Goal: Task Accomplishment & Management: Manage account settings

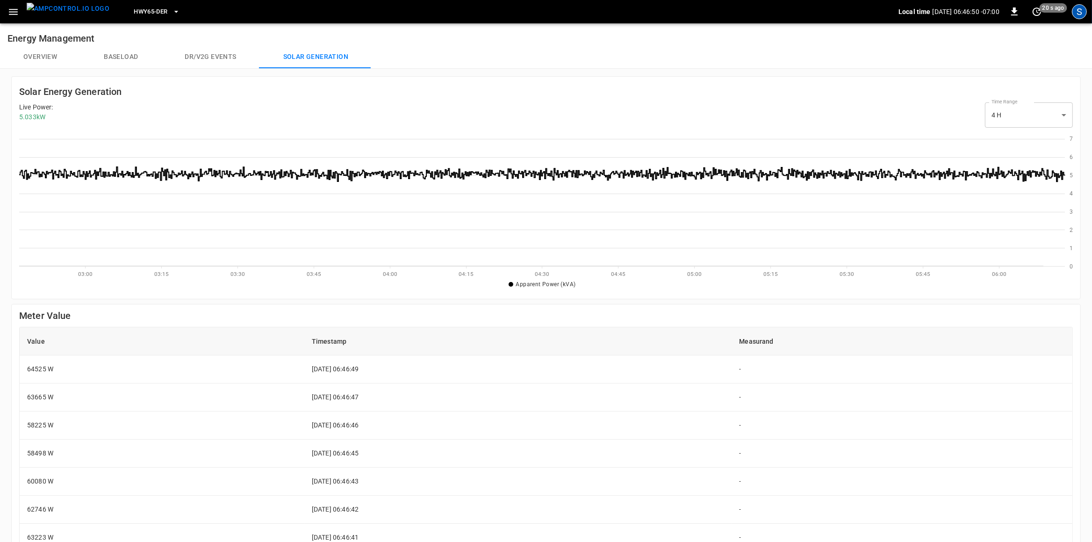
scroll to position [136, 1046]
click at [1075, 9] on div "S" at bounding box center [1079, 11] width 15 height 15
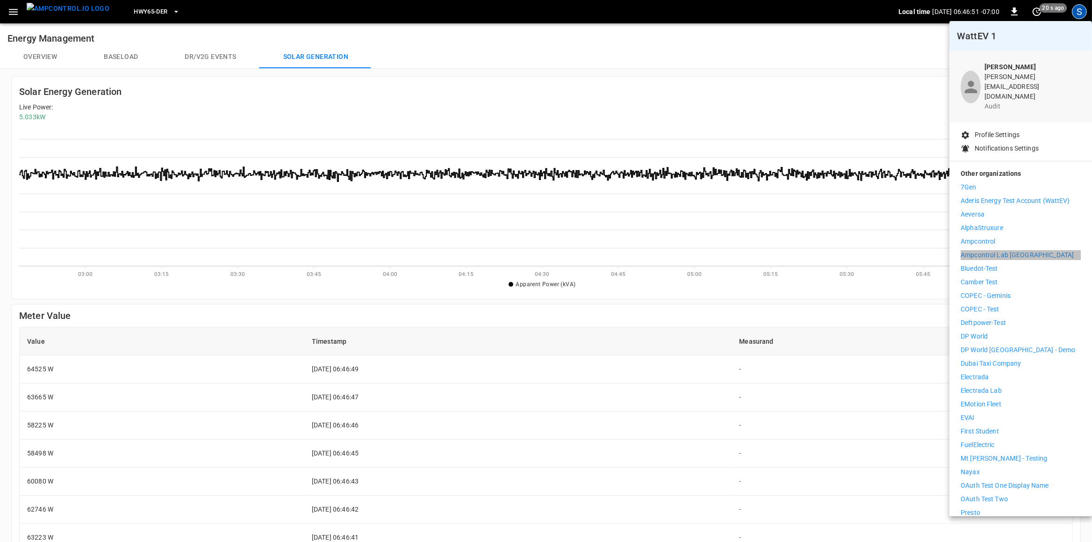
click at [1021, 250] on p "Ampcontrol Lab [GEOGRAPHIC_DATA]" at bounding box center [1016, 255] width 113 height 10
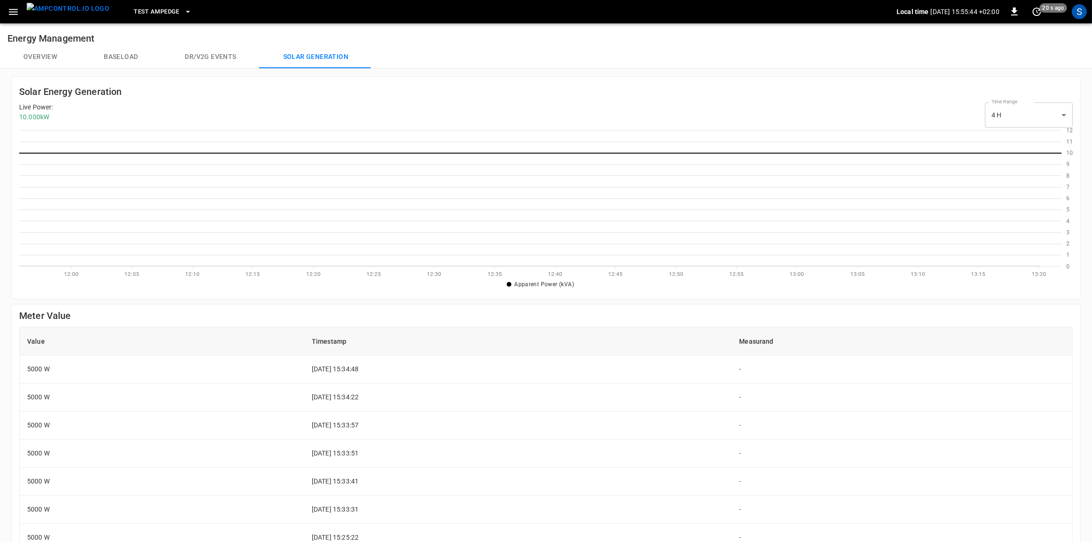
click at [137, 60] on button "Baseload" at bounding box center [120, 57] width 81 height 22
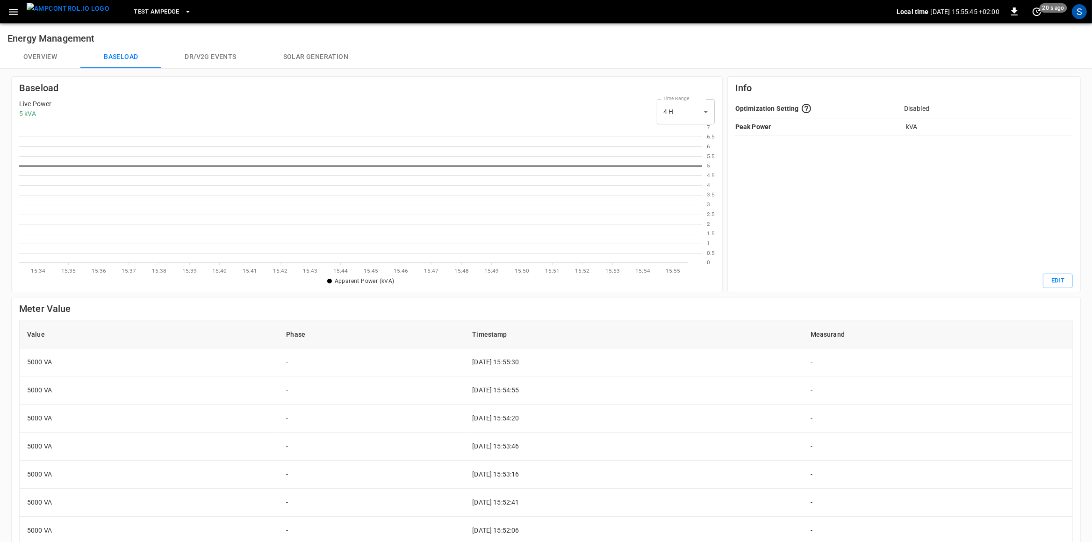
scroll to position [0, 1]
click at [297, 61] on button "Solar generation" at bounding box center [316, 57] width 112 height 22
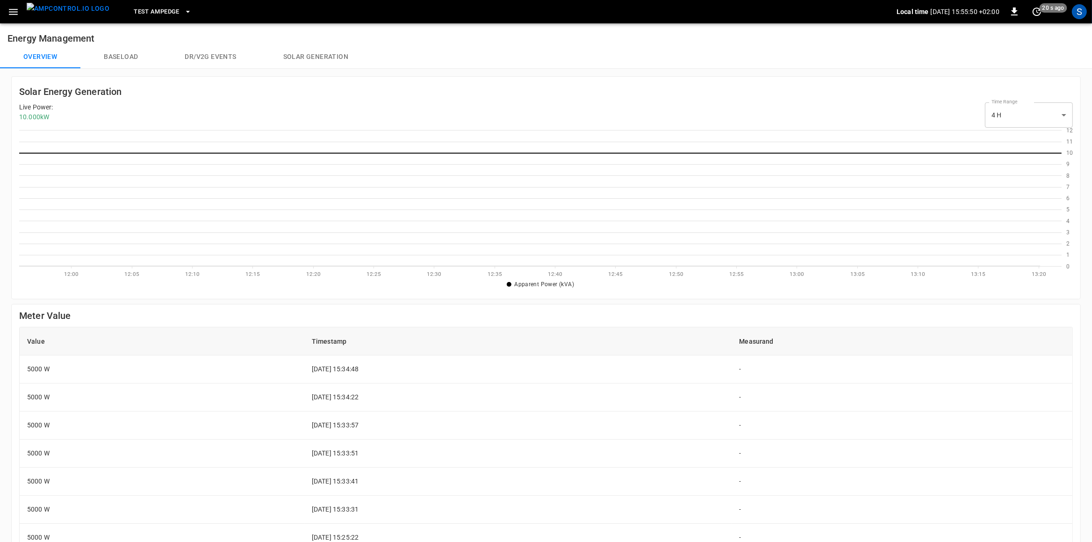
scroll to position [136, 1042]
click at [9, 12] on icon "button" at bounding box center [13, 12] width 9 height 6
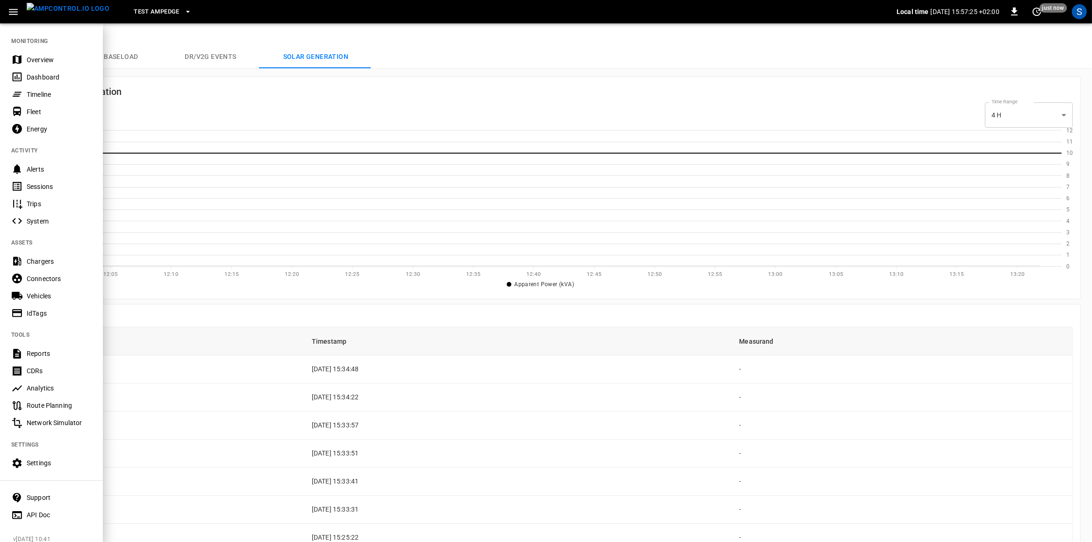
click at [51, 464] on div "Settings" at bounding box center [59, 462] width 65 height 9
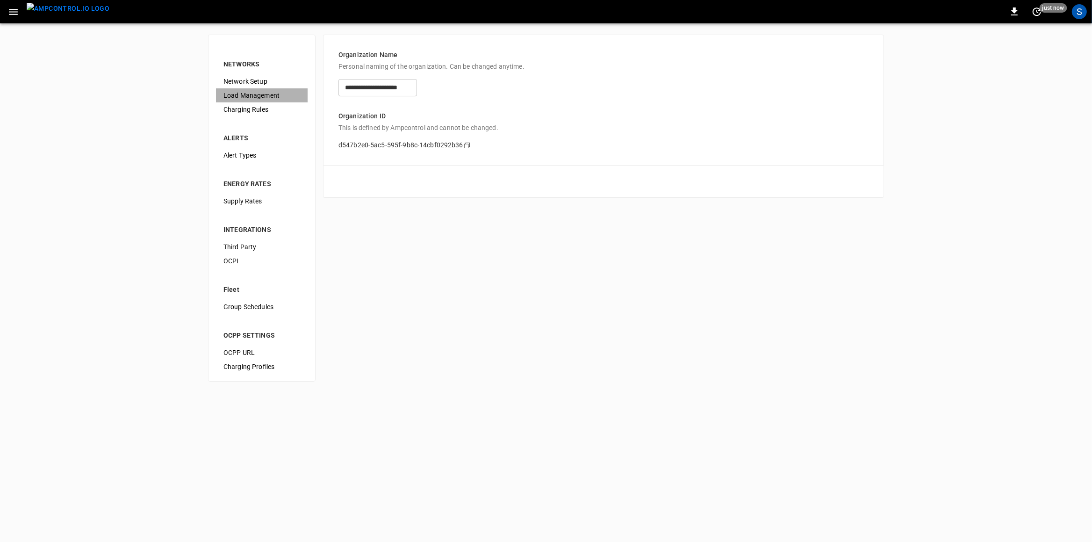
click at [250, 91] on span "Load Management" at bounding box center [261, 96] width 77 height 10
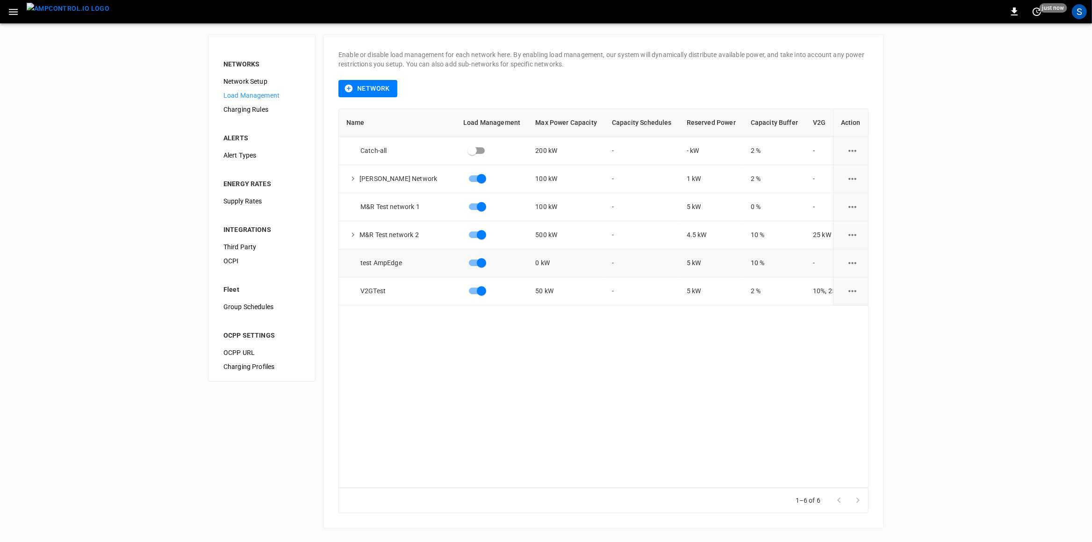
click at [846, 259] on icon "load management options" at bounding box center [852, 263] width 12 height 12
click at [853, 287] on li "Edit" at bounding box center [874, 285] width 66 height 15
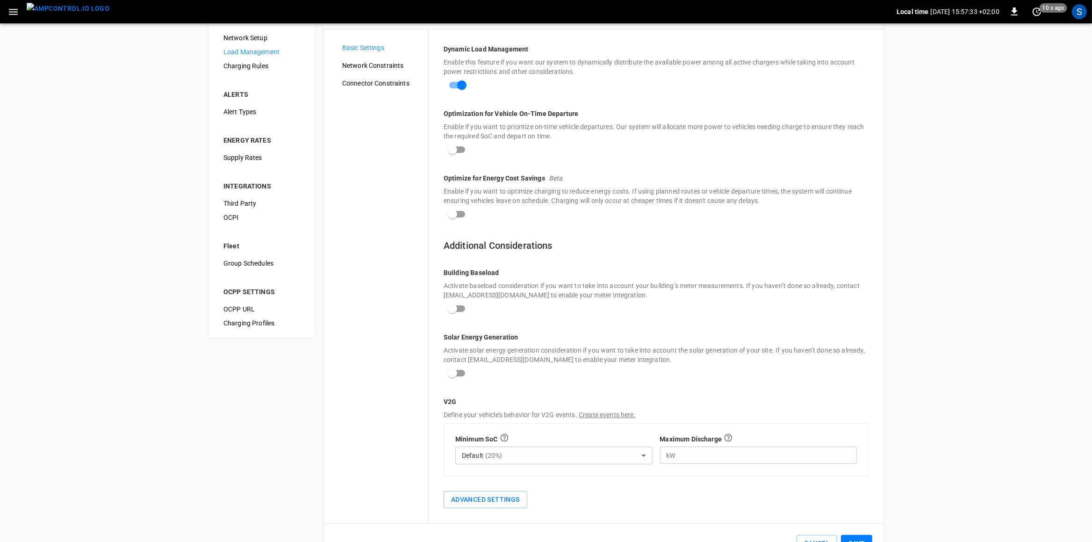
scroll to position [78, 0]
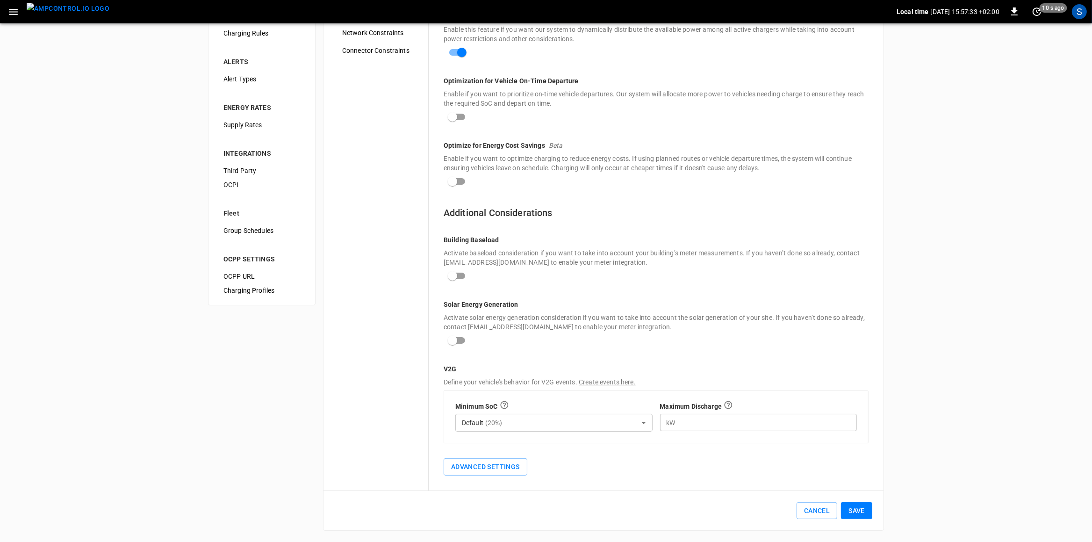
click at [846, 507] on button "Save" at bounding box center [856, 510] width 31 height 17
click at [18, 10] on icon "button" at bounding box center [13, 12] width 12 height 12
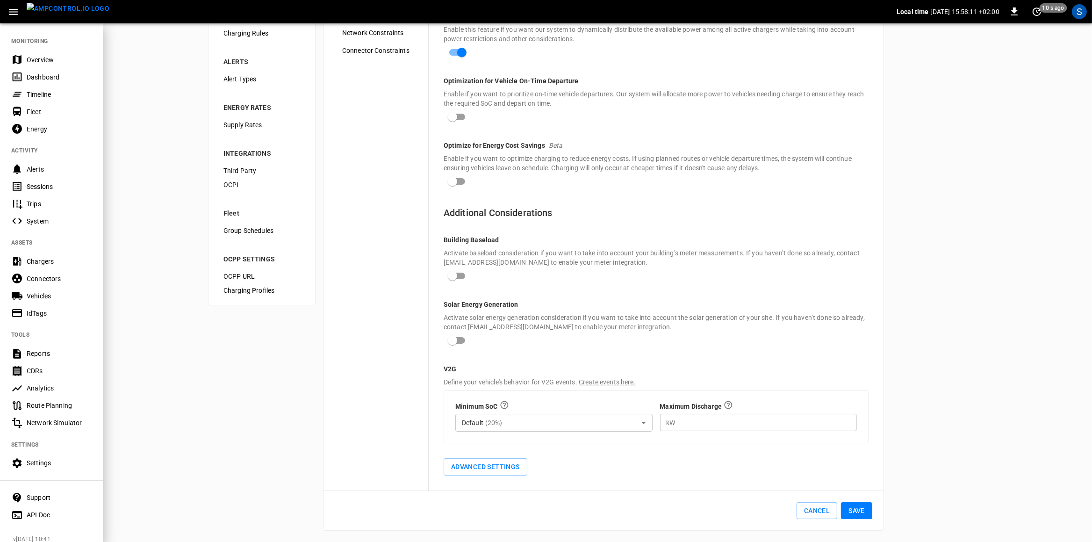
click at [456, 339] on div at bounding box center [546, 271] width 1092 height 542
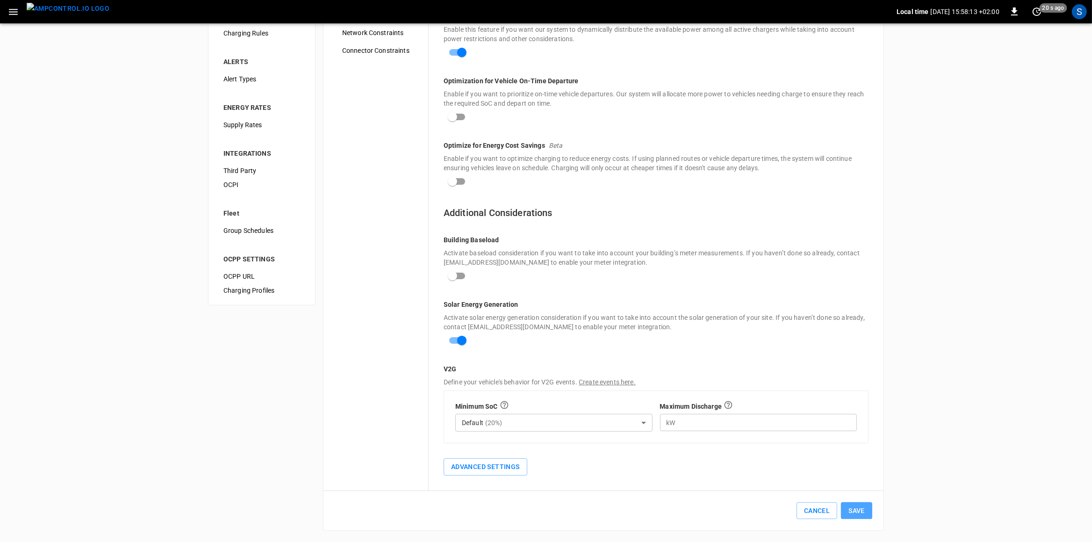
click at [865, 509] on button "Save" at bounding box center [856, 510] width 31 height 17
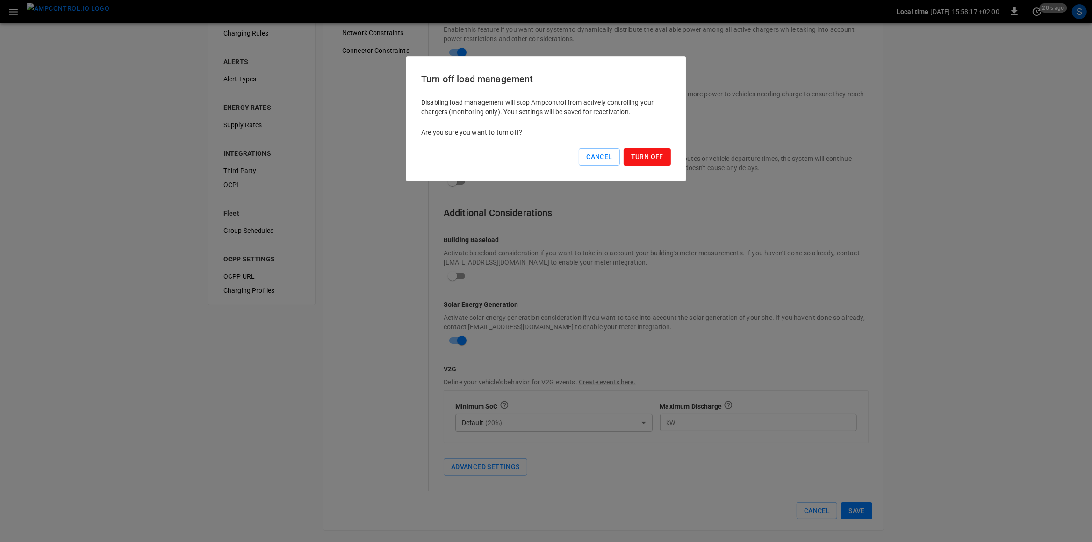
click at [630, 157] on button "Turn Off" at bounding box center [647, 156] width 47 height 17
click at [650, 158] on button "Turn Off" at bounding box center [647, 156] width 47 height 17
click at [653, 156] on button "Turn Off" at bounding box center [647, 156] width 47 height 17
click at [666, 159] on button "Turn Off" at bounding box center [647, 156] width 47 height 17
click at [610, 161] on button "Cancel" at bounding box center [599, 156] width 41 height 17
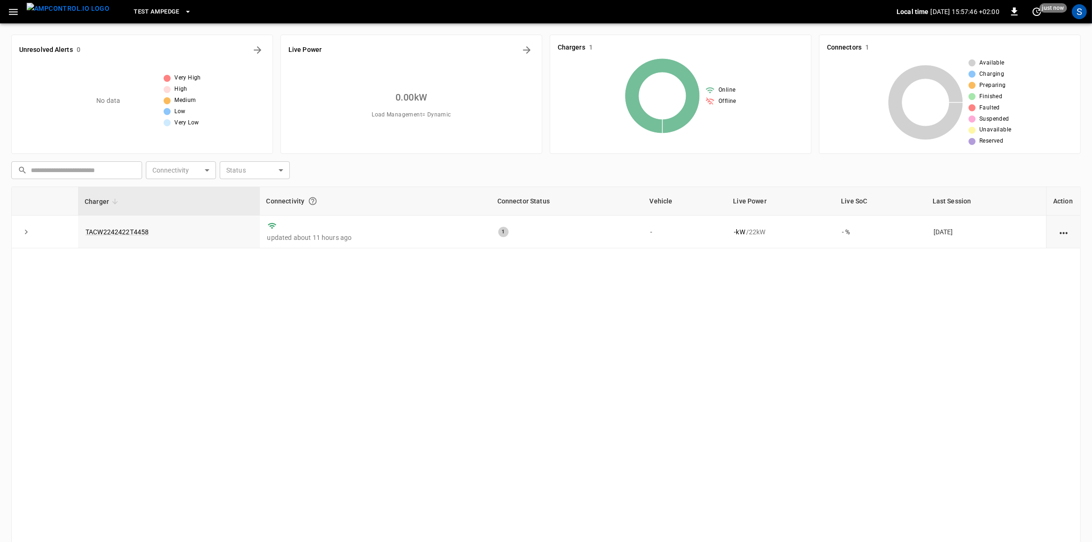
click at [68, 11] on img "menu" at bounding box center [68, 9] width 83 height 12
click at [67, 7] on img "menu" at bounding box center [68, 9] width 83 height 12
click at [16, 11] on icon "button" at bounding box center [13, 12] width 12 height 12
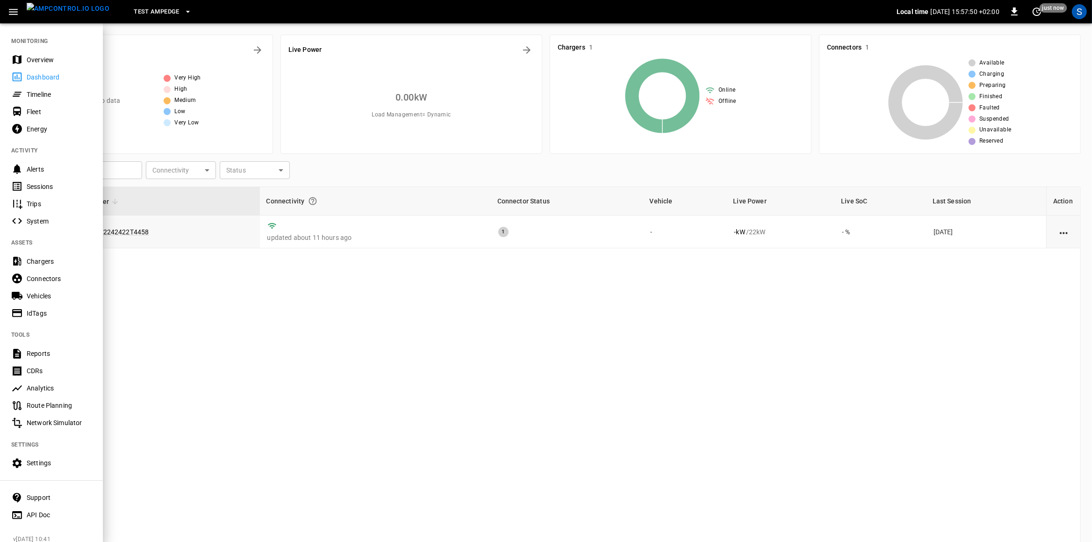
drag, startPoint x: 39, startPoint y: 49, endPoint x: 39, endPoint y: 58, distance: 8.9
click at [39, 51] on nav "MONITORING Overview Dashboard Timeline Fleet Energy ACTIVITY Alerts Sessions Tr…" at bounding box center [51, 274] width 103 height 505
click at [39, 58] on div "Overview" at bounding box center [59, 59] width 65 height 9
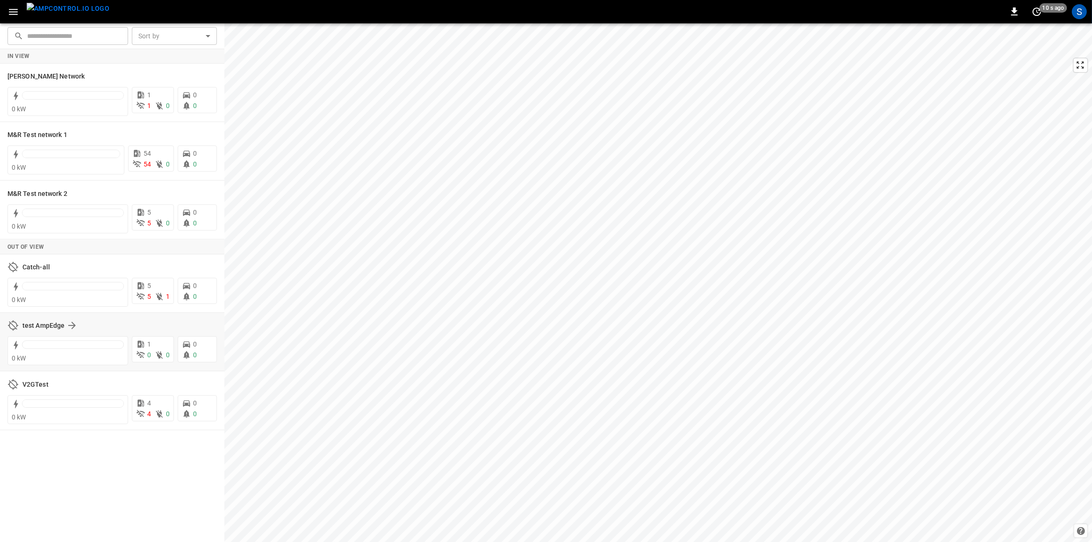
click at [34, 317] on div "test AmpEdge" at bounding box center [111, 325] width 209 height 18
click at [32, 325] on h6 "test AmpEdge" at bounding box center [43, 326] width 42 height 10
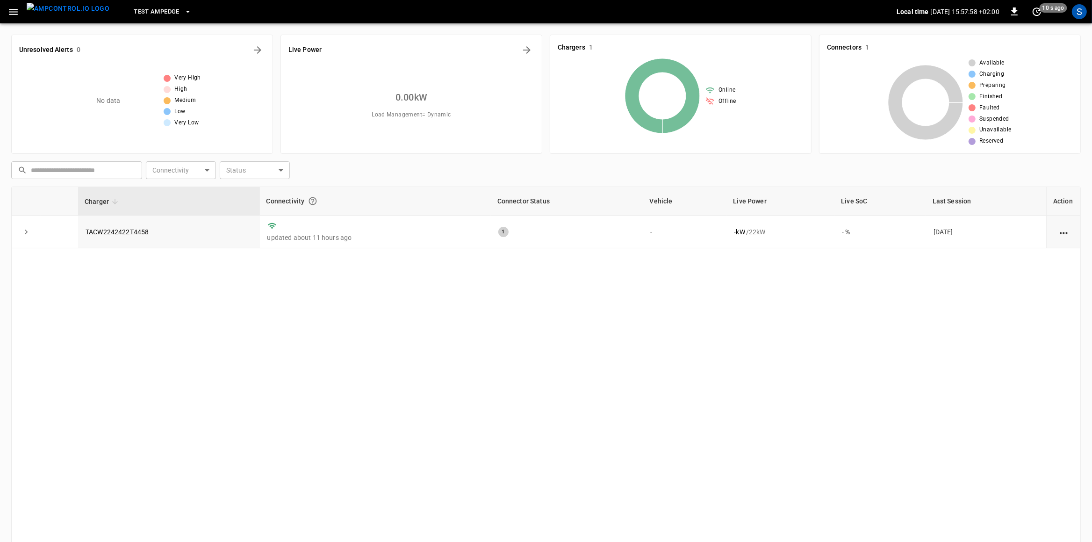
click at [81, 11] on img "menu" at bounding box center [68, 9] width 83 height 12
click at [532, 54] on icon "Energy Overview" at bounding box center [526, 49] width 11 height 11
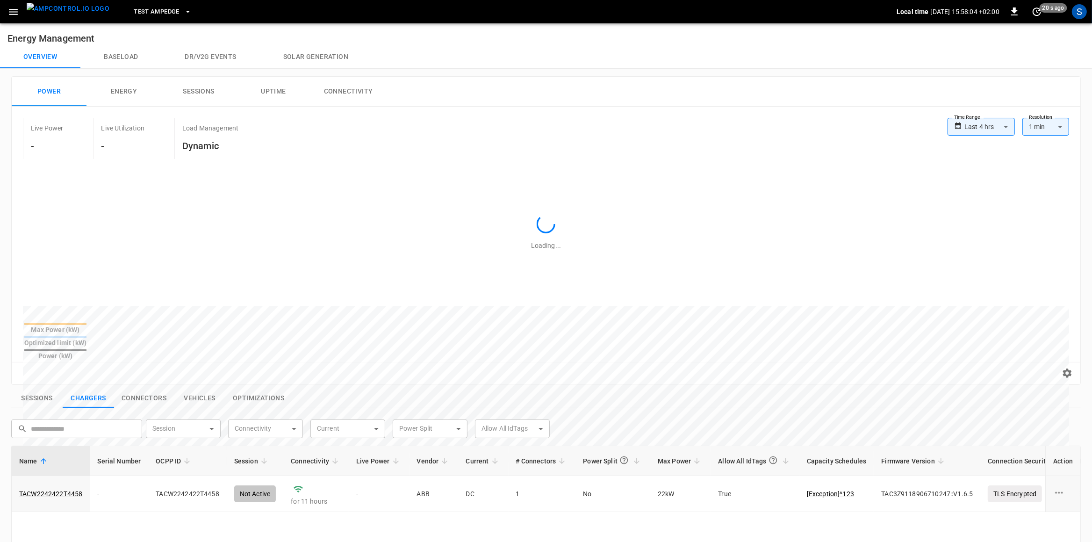
click at [318, 54] on button "Solar generation" at bounding box center [316, 57] width 112 height 22
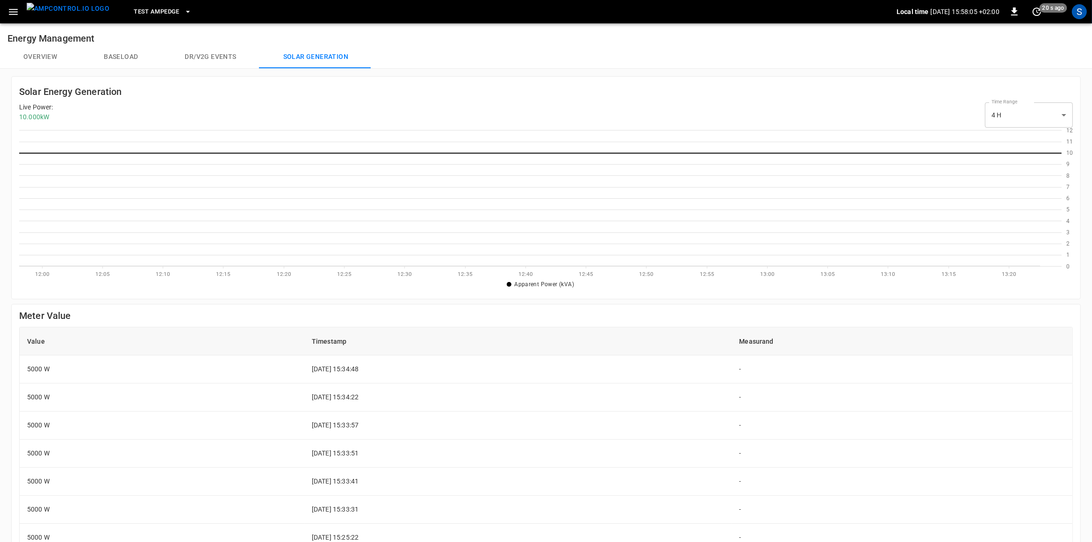
scroll to position [1, 1]
click at [917, 105] on div "Live Power : 10.000 kW Time Range 4 H ** select-time-range" at bounding box center [546, 114] width 1054 height 25
